Goal: Transaction & Acquisition: Purchase product/service

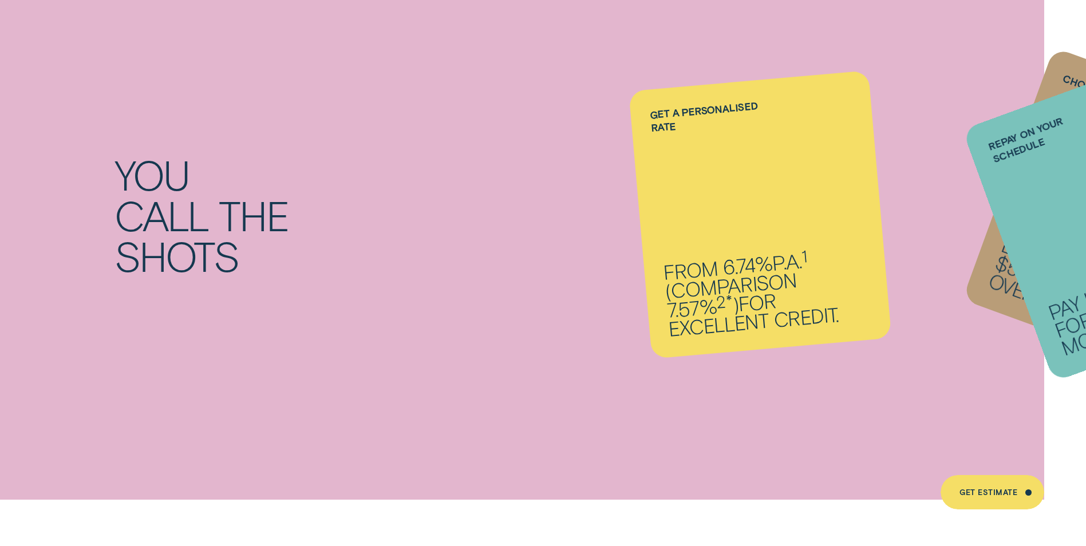
scroll to position [1202, 0]
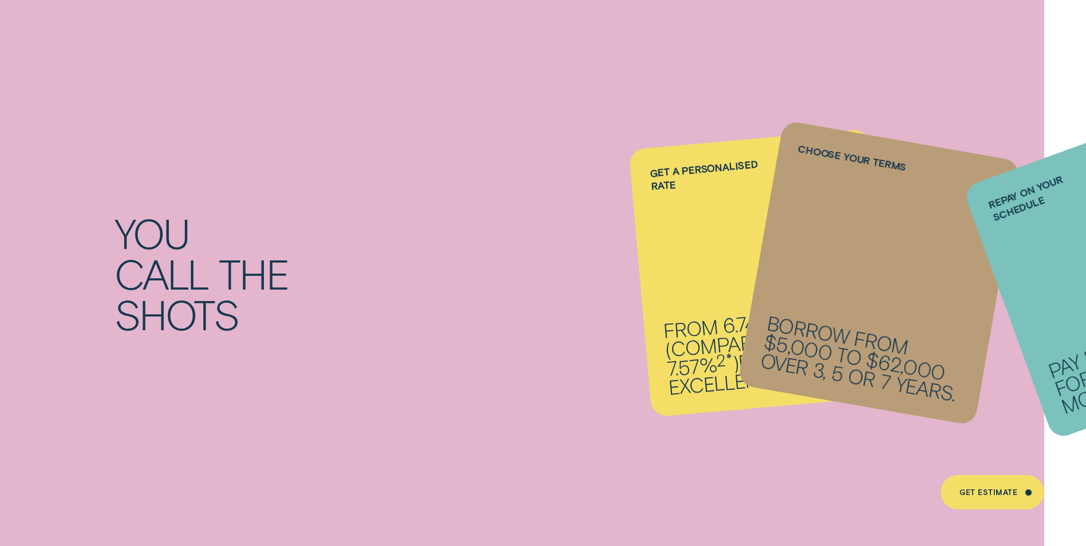
click at [685, 189] on li "Repay on your schedule Pay it back weekly, fortnightly or monthly." at bounding box center [760, 273] width 240 height 268
drag, startPoint x: 782, startPoint y: 307, endPoint x: 705, endPoint y: 311, distance: 77.9
click at [705, 311] on li "Repay on your schedule Pay it back weekly, fortnightly or monthly." at bounding box center [760, 273] width 240 height 268
click at [904, 264] on div "Choose your terms Borrow from $5,000 to $62,000 over 3, 5 or 7 years." at bounding box center [878, 273] width 283 height 306
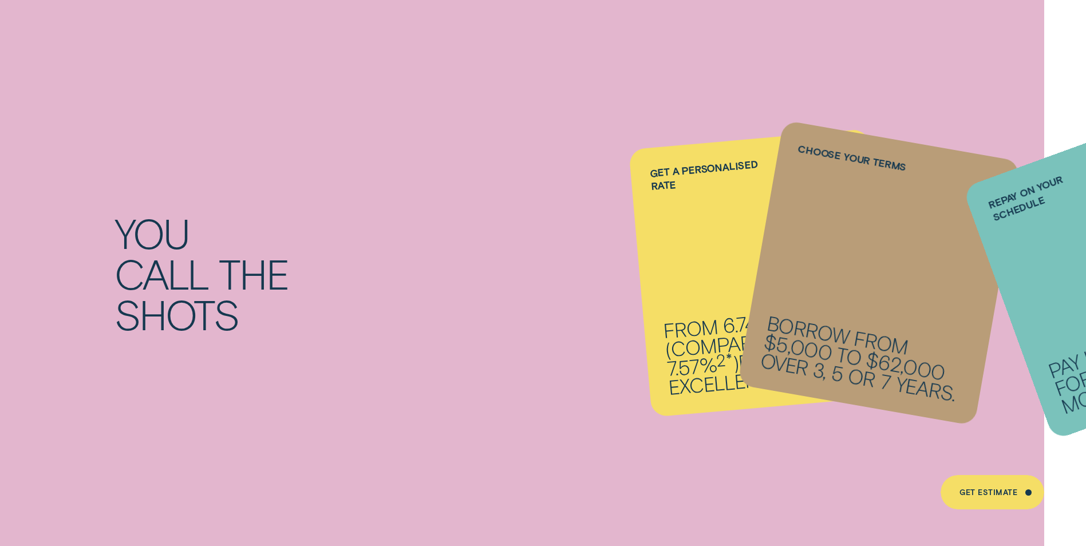
click at [792, 160] on li "Repay on your schedule Pay it back weekly, fortnightly or monthly." at bounding box center [760, 273] width 240 height 268
click at [719, 399] on li "Repay on your schedule Pay it back weekly, fortnightly or monthly." at bounding box center [760, 273] width 240 height 268
drag, startPoint x: 697, startPoint y: 314, endPoint x: 675, endPoint y: 70, distance: 245.4
click at [675, 70] on div "You call the shots Get a personalised rate From 6.74% p.a. 1 ( Comparison 7.57%…" at bounding box center [543, 274] width 1086 height 570
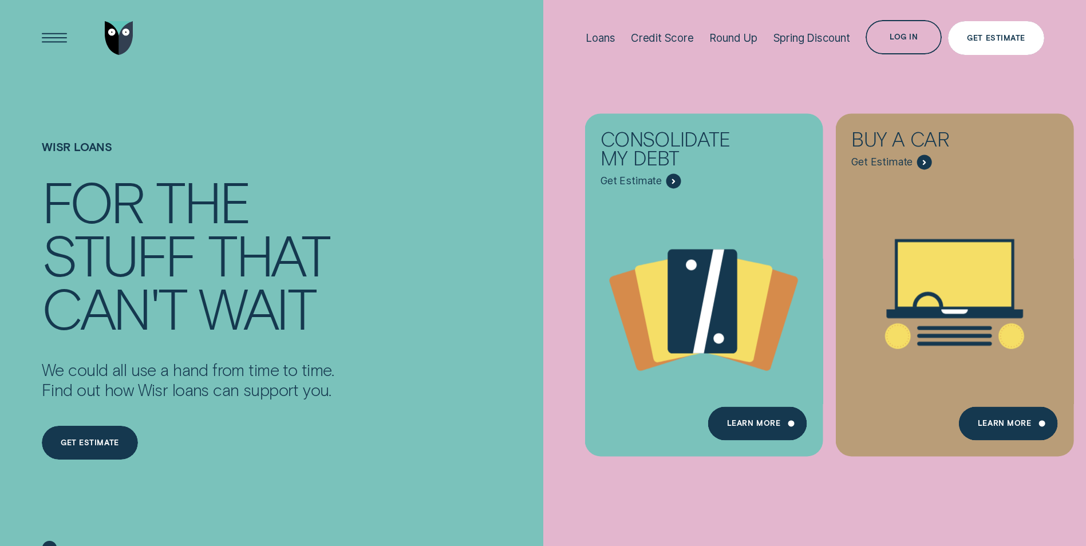
click at [997, 42] on div "Get Estimate" at bounding box center [996, 38] width 96 height 34
